Goal: Task Accomplishment & Management: Manage account settings

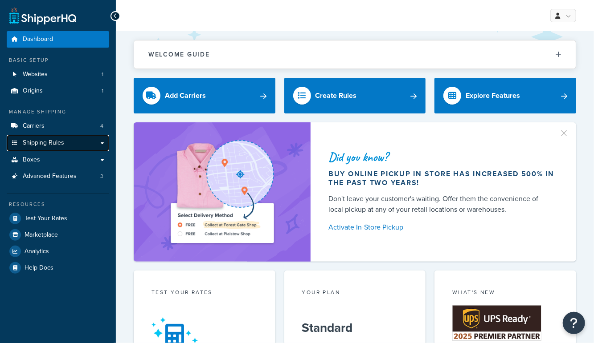
click at [53, 139] on span "Shipping Rules" at bounding box center [43, 143] width 41 height 8
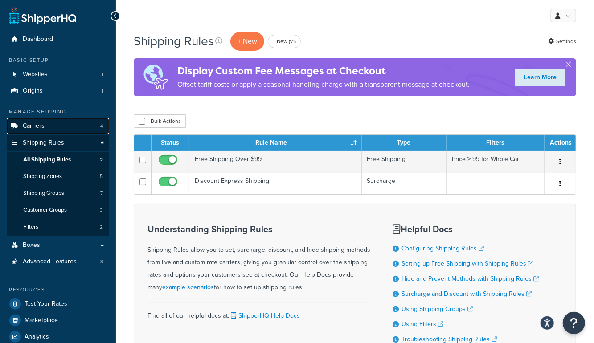
click at [58, 125] on link "Carriers 4" at bounding box center [58, 126] width 102 height 16
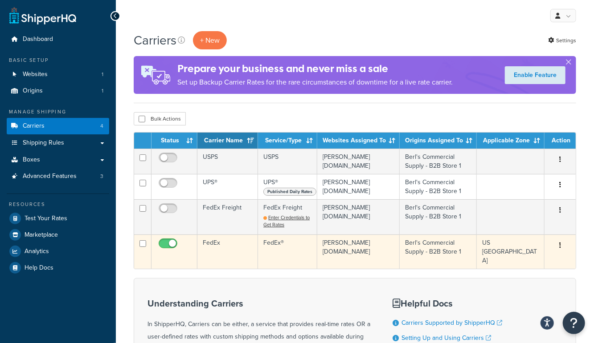
click at [219, 266] on td "FedEx" at bounding box center [227, 252] width 61 height 34
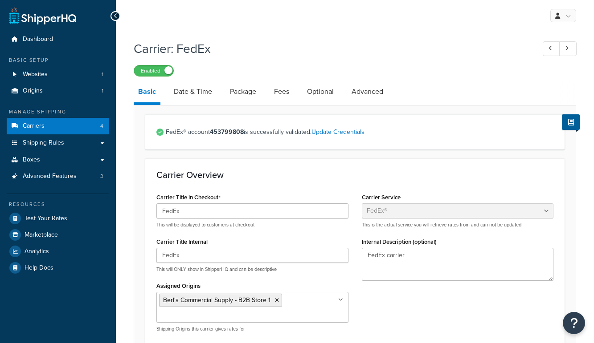
select select "fedEx"
select select "REGULAR_PICKUP"
select select "YOUR_PACKAGING"
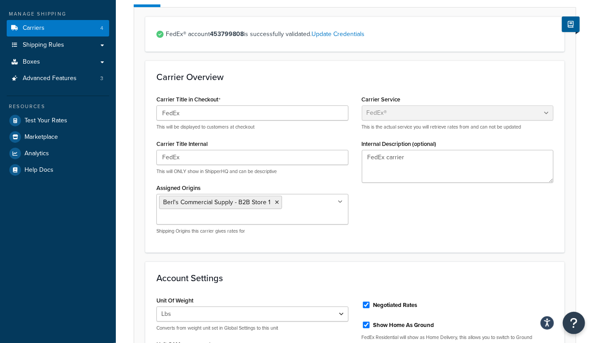
scroll to position [84, 0]
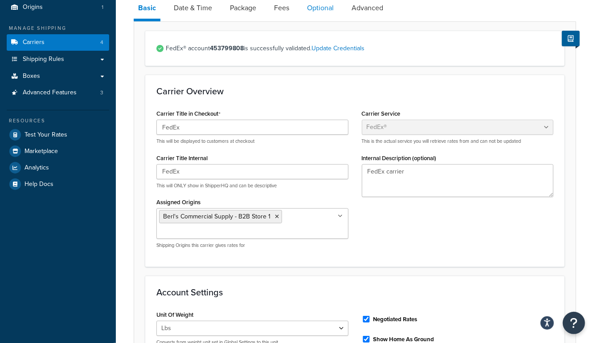
click at [307, 13] on link "Optional" at bounding box center [320, 7] width 36 height 21
select select "business"
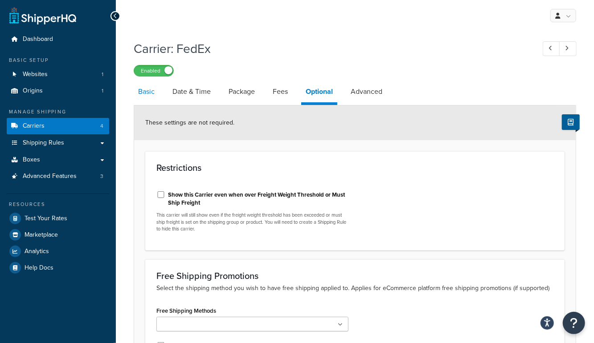
click at [144, 90] on link "Basic" at bounding box center [146, 91] width 25 height 21
select select "fedEx"
select select "REGULAR_PICKUP"
select select "YOUR_PACKAGING"
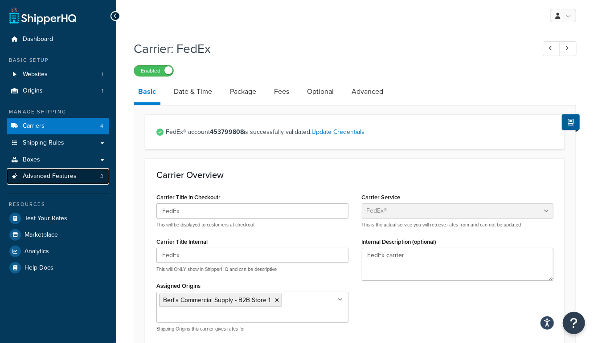
click at [60, 178] on span "Advanced Features" at bounding box center [50, 177] width 54 height 8
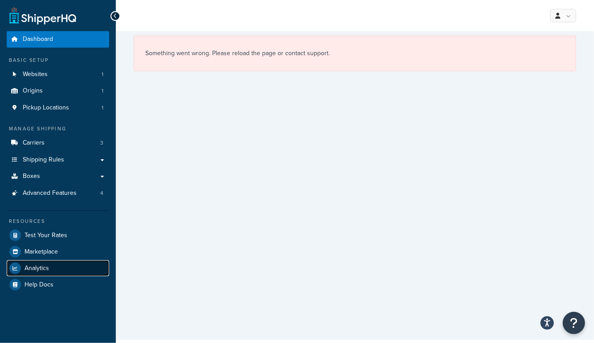
click at [41, 270] on span "Analytics" at bounding box center [36, 269] width 24 height 8
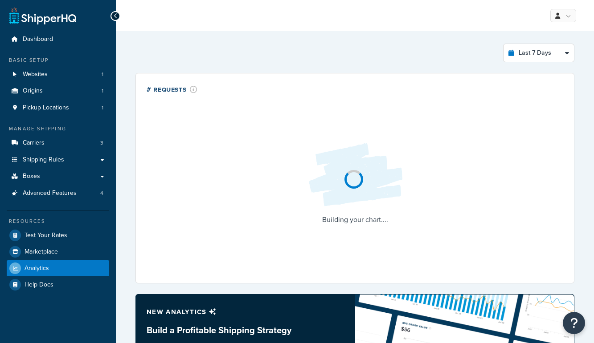
select select "last_7_days"
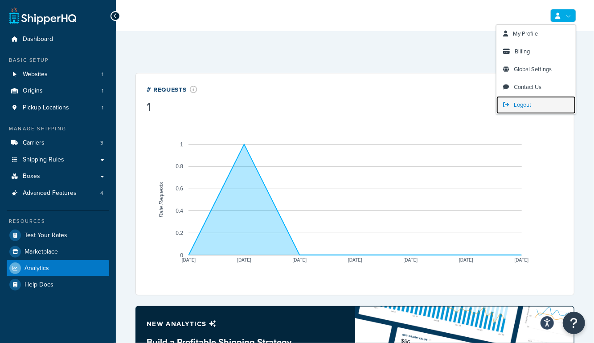
drag, startPoint x: 514, startPoint y: 105, endPoint x: 503, endPoint y: 104, distance: 11.2
click at [513, 105] on span "Logout" at bounding box center [521, 105] width 17 height 8
